Goal: Task Accomplishment & Management: Use online tool/utility

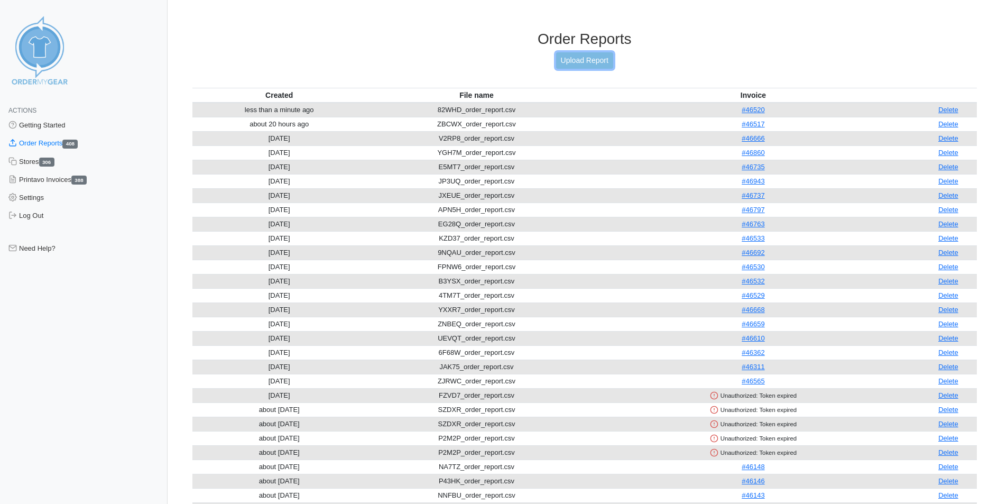
click at [593, 65] on link "Upload Report" at bounding box center [584, 60] width 57 height 16
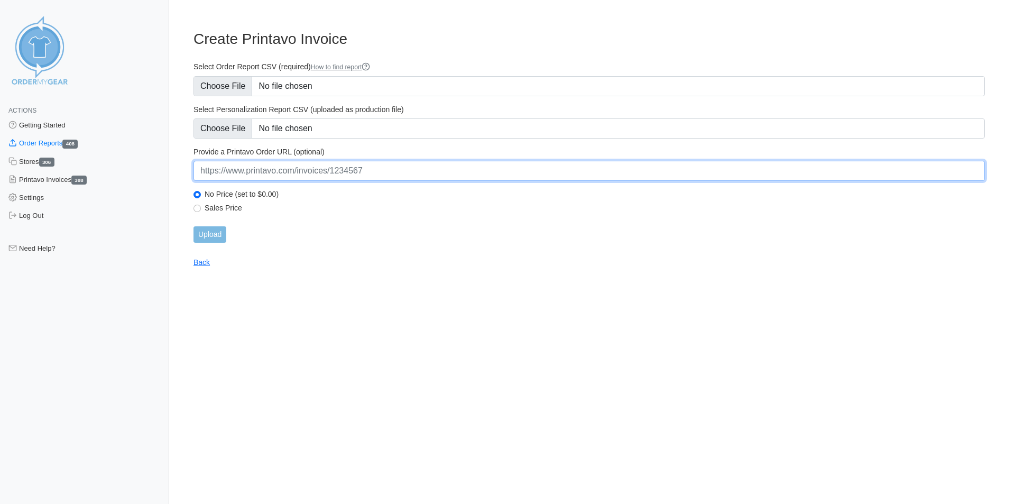
click at [296, 177] on input "url" at bounding box center [590, 171] width 792 height 20
paste input "https://www.printavo.com/invoices/20237015"
type input "https://www.printavo.com/invoices/20237015"
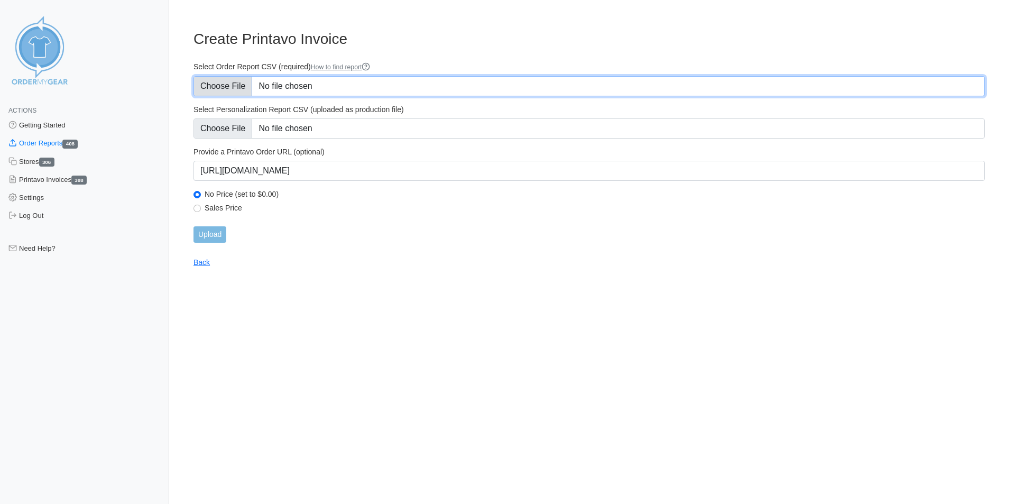
click at [243, 91] on input "Select Order Report CSV (required) How to find report" at bounding box center [590, 86] width 792 height 20
type input "C:\fakepath\NMKHK_order_report.csv"
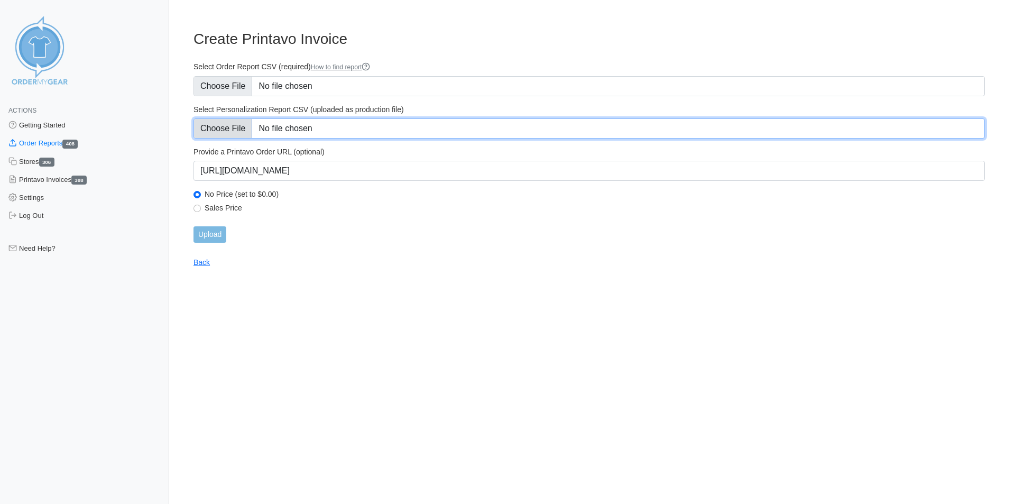
click at [225, 128] on input "Select Personalization Report CSV (uploaded as production file)" at bounding box center [590, 128] width 792 height 20
type input "C:\fakepath\NMKHK_personalization_report.csv"
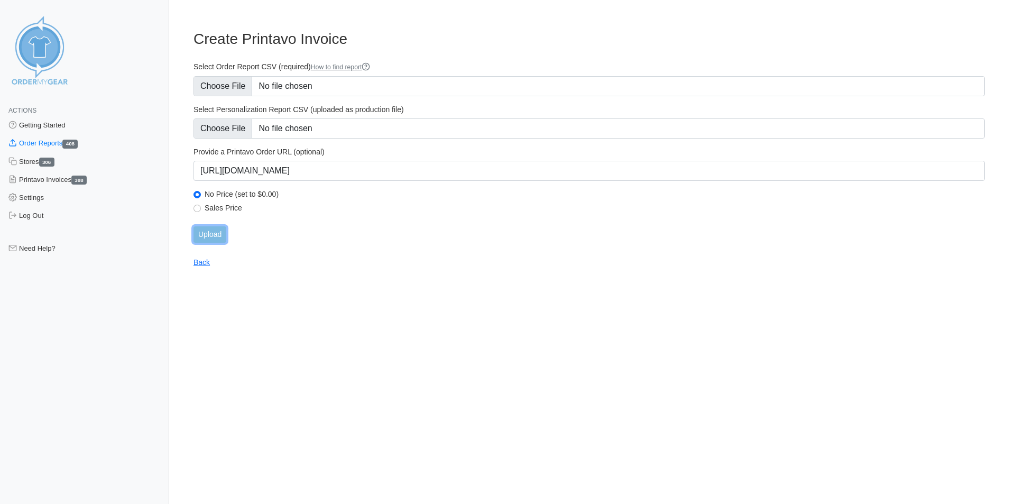
click at [194, 235] on input "Upload" at bounding box center [210, 234] width 33 height 16
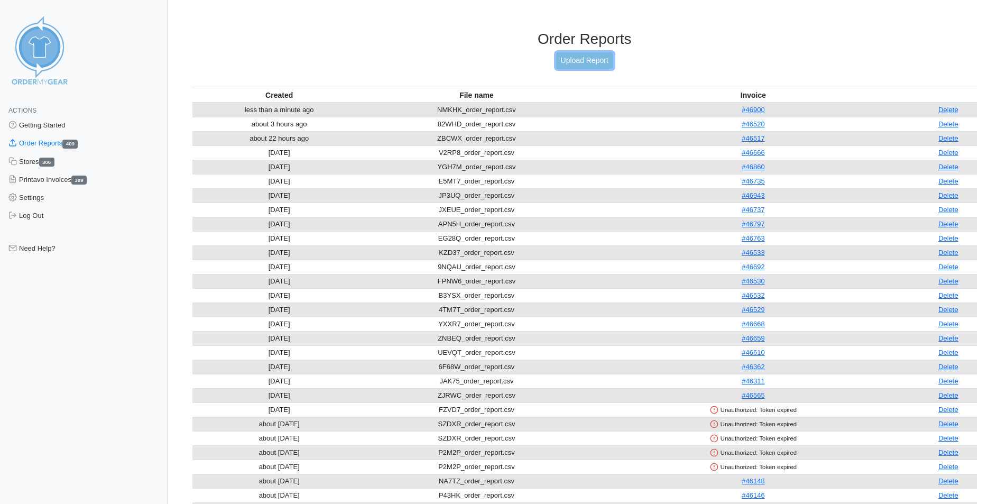
click at [571, 62] on link "Upload Report" at bounding box center [584, 60] width 57 height 16
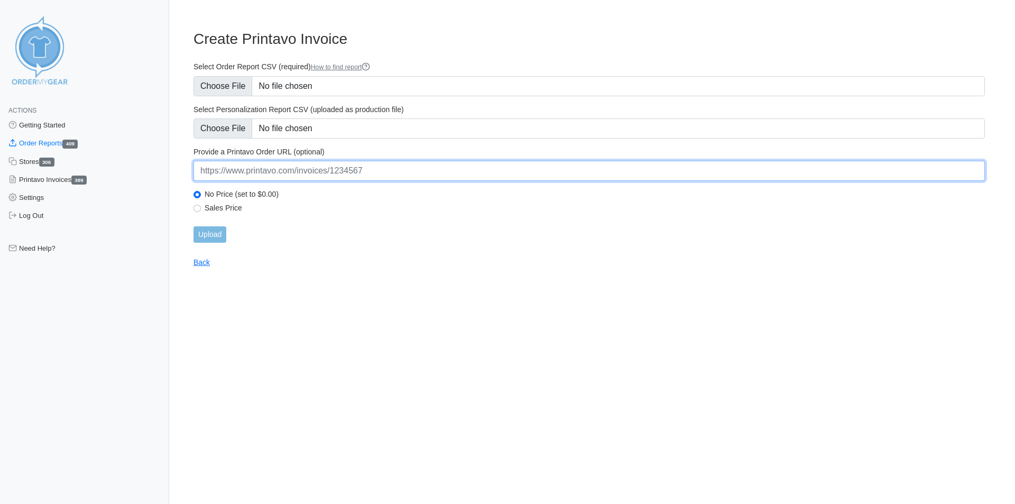
click at [327, 177] on input "url" at bounding box center [590, 171] width 792 height 20
paste input "https://www.printavo.com/invoices/20236805"
type input "https://www.printavo.com/invoices/20236805"
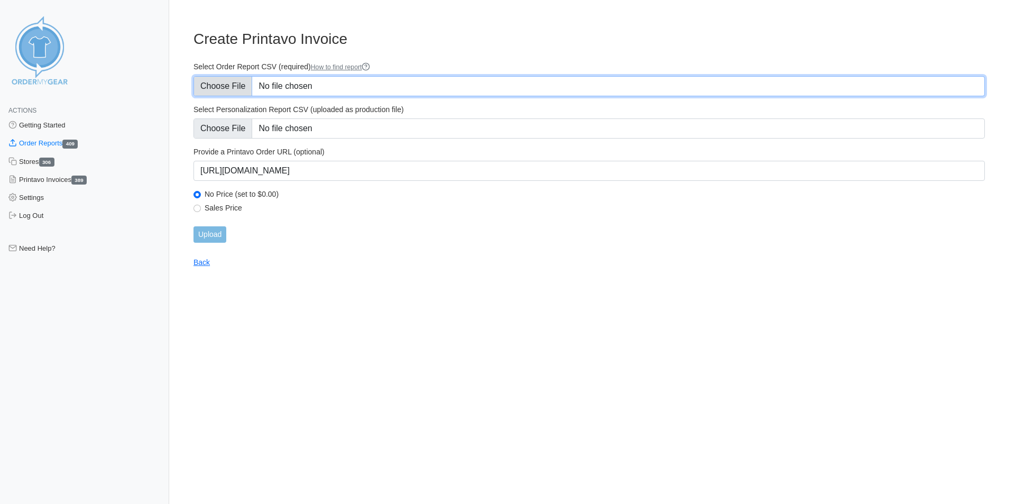
click at [240, 88] on input "Select Order Report CSV (required) How to find report" at bounding box center [590, 86] width 792 height 20
type input "C:\fakepath\99HZM_order_report.csv"
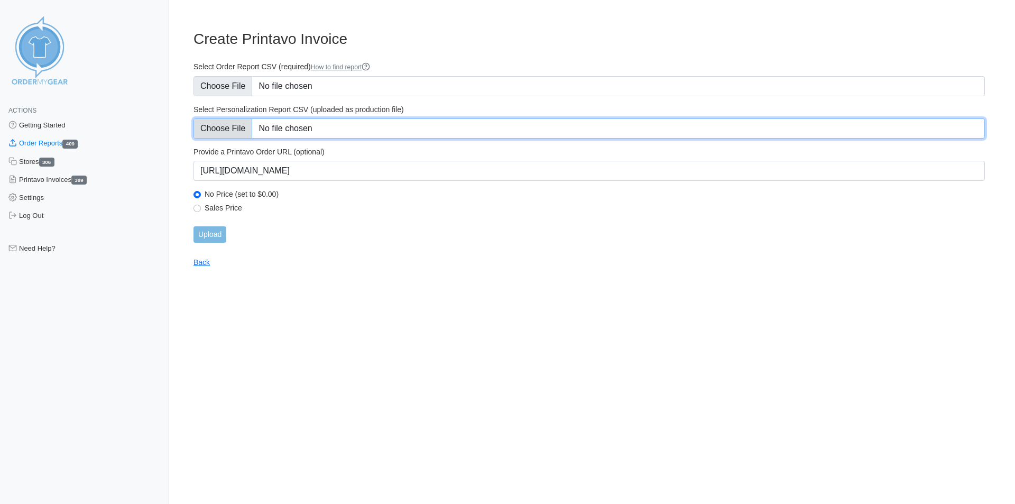
click at [217, 127] on input "Select Personalization Report CSV (uploaded as production file)" at bounding box center [590, 128] width 792 height 20
type input "C:\fakepath\99HZM_personalization_report.csv"
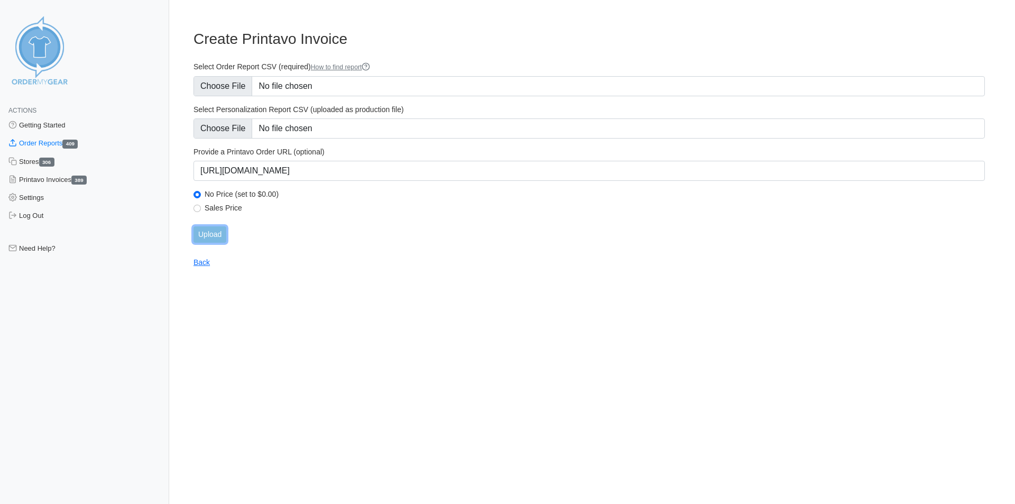
click at [211, 229] on input "Upload" at bounding box center [210, 234] width 33 height 16
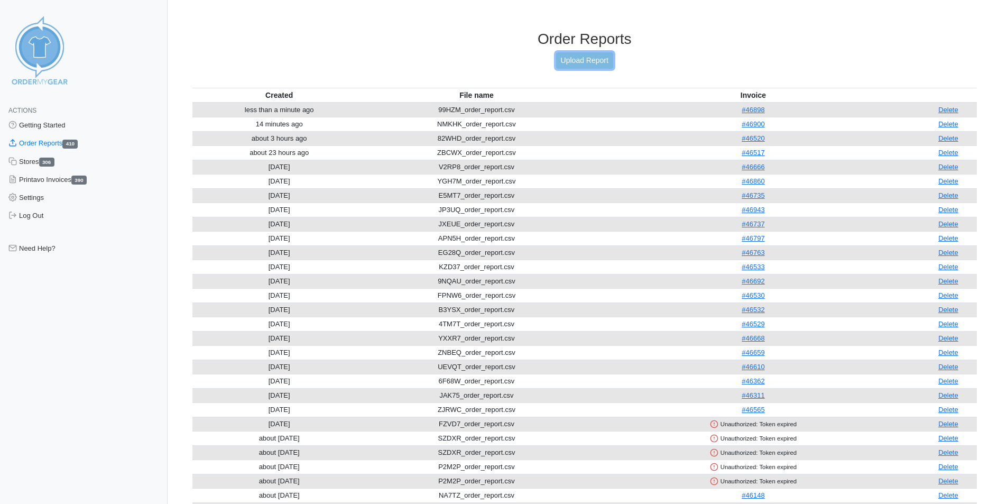
click at [591, 63] on link "Upload Report" at bounding box center [584, 60] width 57 height 16
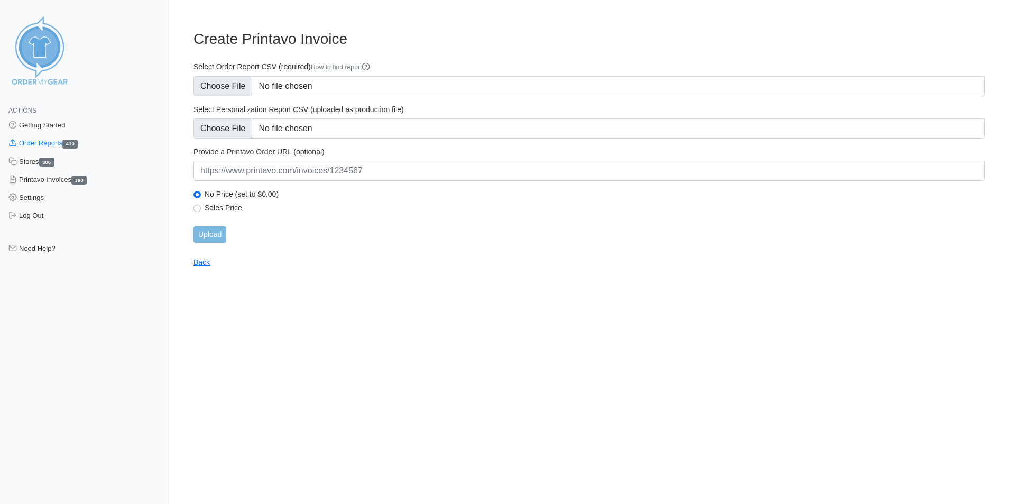
click at [259, 199] on div "No Price (set to $0.00)" at bounding box center [590, 195] width 792 height 13
click at [261, 193] on label "No Price (set to $0.00)" at bounding box center [595, 194] width 781 height 10
click at [201, 193] on input "No Price (set to $0.00)" at bounding box center [197, 194] width 7 height 7
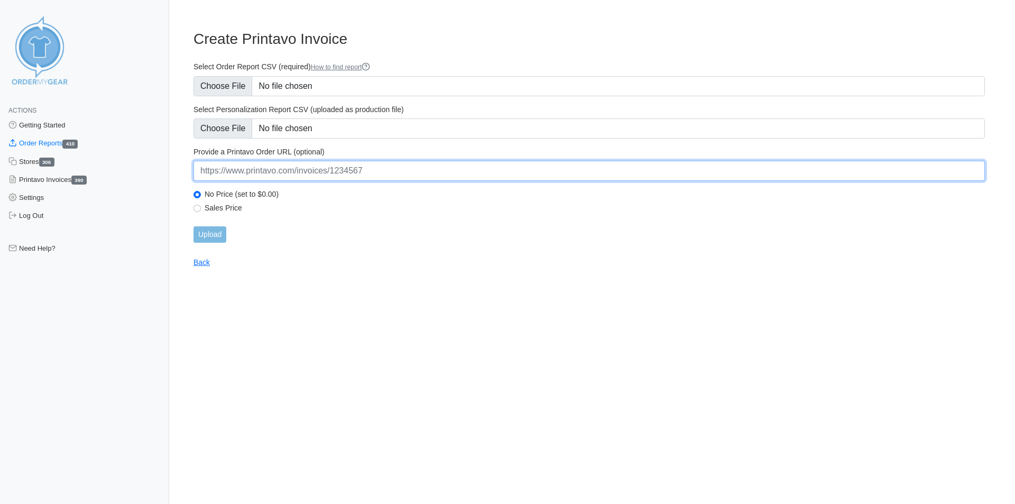
click at [261, 177] on input "url" at bounding box center [590, 171] width 792 height 20
paste input "[URL][DOMAIN_NAME]"
type input "[URL][DOMAIN_NAME]"
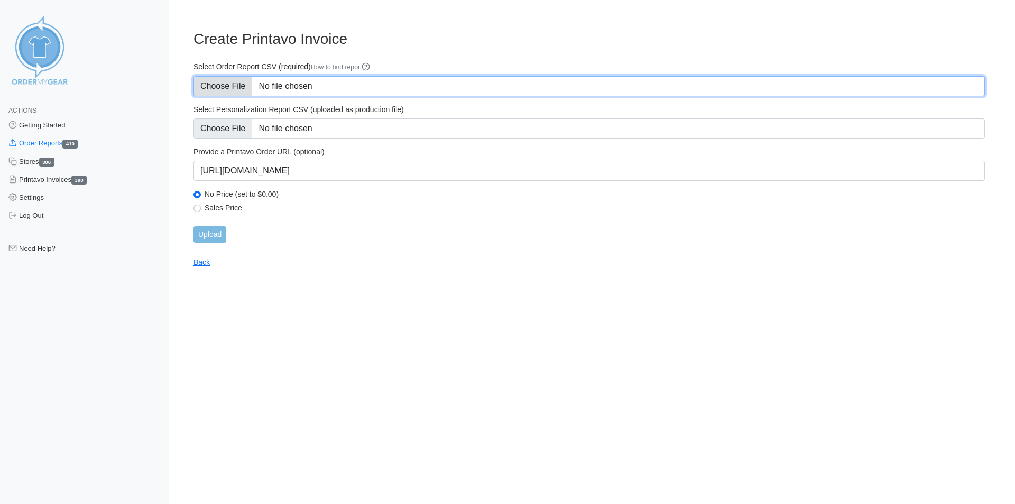
click at [226, 82] on input "Select Order Report CSV (required) How to find report" at bounding box center [590, 86] width 792 height 20
type input "C:\fakepath\8VW7V_order_report.csv"
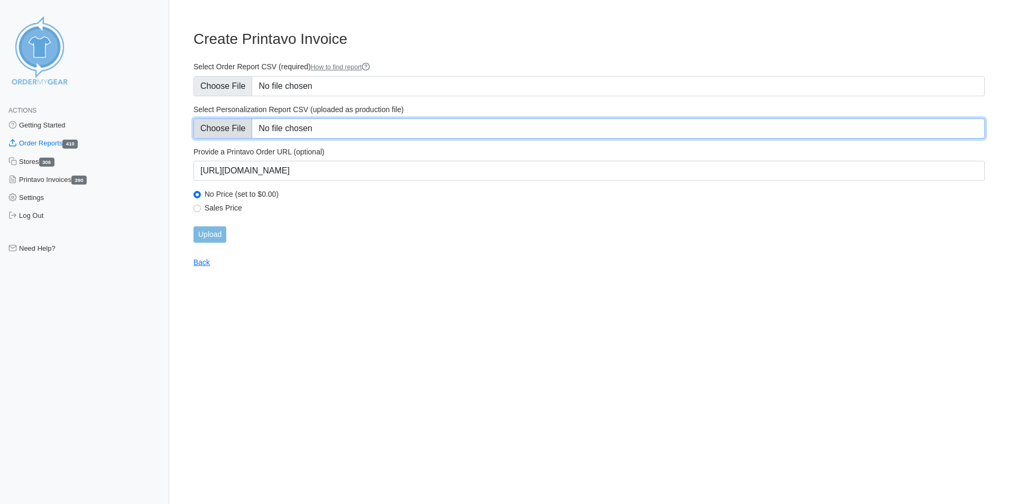
click at [219, 128] on input "Select Personalization Report CSV (uploaded as production file)" at bounding box center [590, 128] width 792 height 20
type input "C:\fakepath\8VW7V_personalization_report.csv"
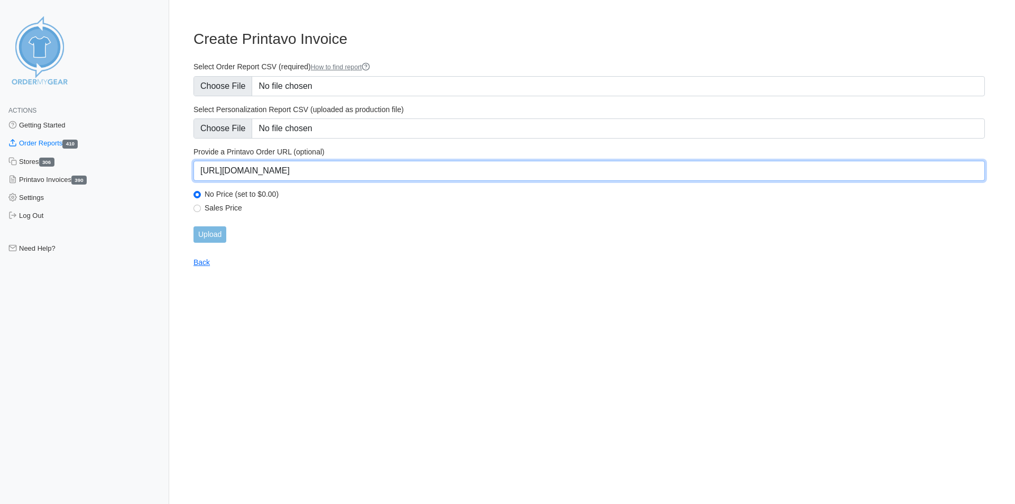
click at [334, 173] on input "https://www.printavo.com/invoices/20236519" at bounding box center [590, 171] width 792 height 20
paste input "613"
type input "https://www.printavo.com/invoices/20236613"
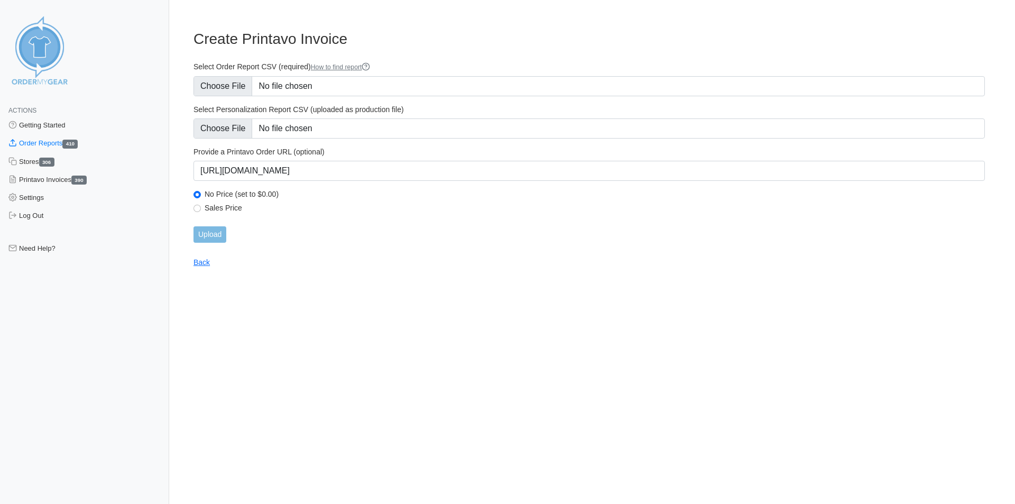
click at [398, 235] on div "Upload" at bounding box center [590, 234] width 792 height 16
click at [223, 237] on input "Upload" at bounding box center [210, 234] width 33 height 16
